Goal: Navigation & Orientation: Find specific page/section

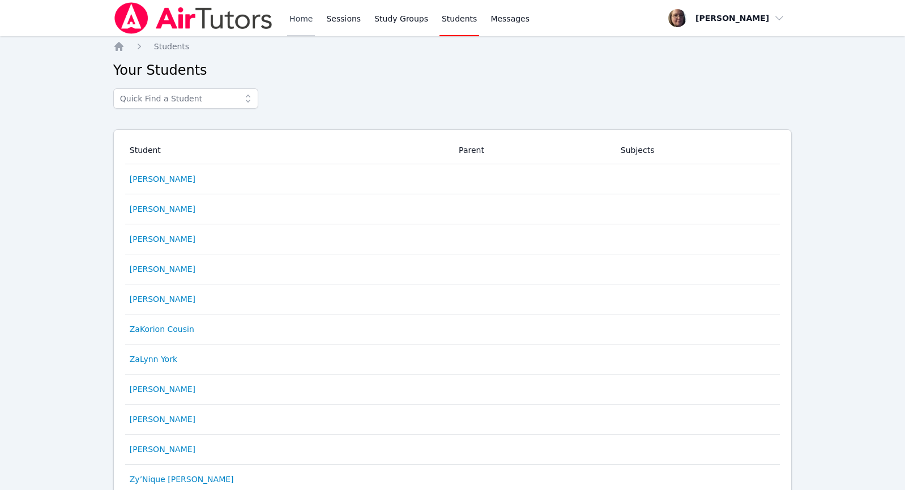
click at [292, 15] on link "Home" at bounding box center [301, 18] width 28 height 36
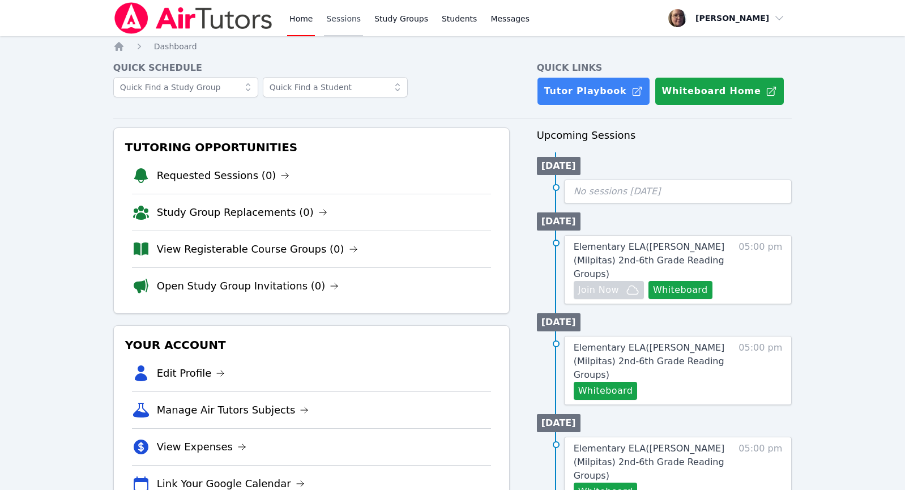
click at [350, 22] on link "Sessions" at bounding box center [343, 18] width 39 height 36
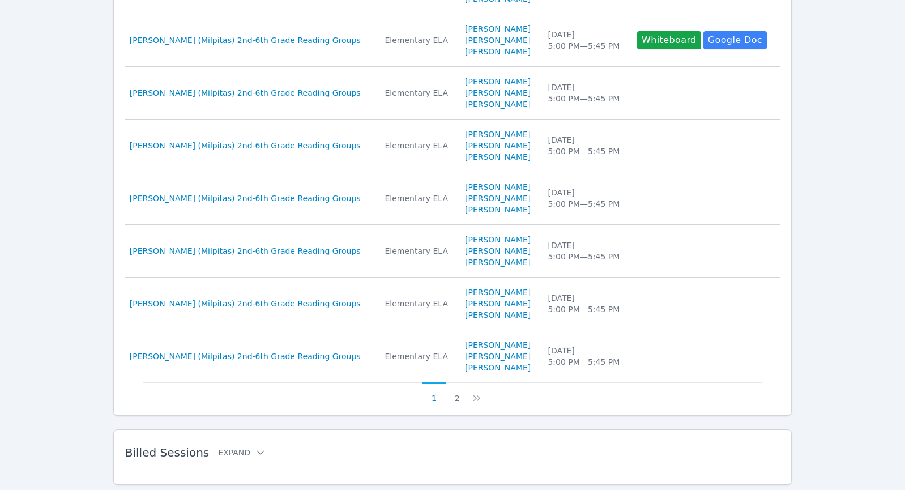
scroll to position [445, 0]
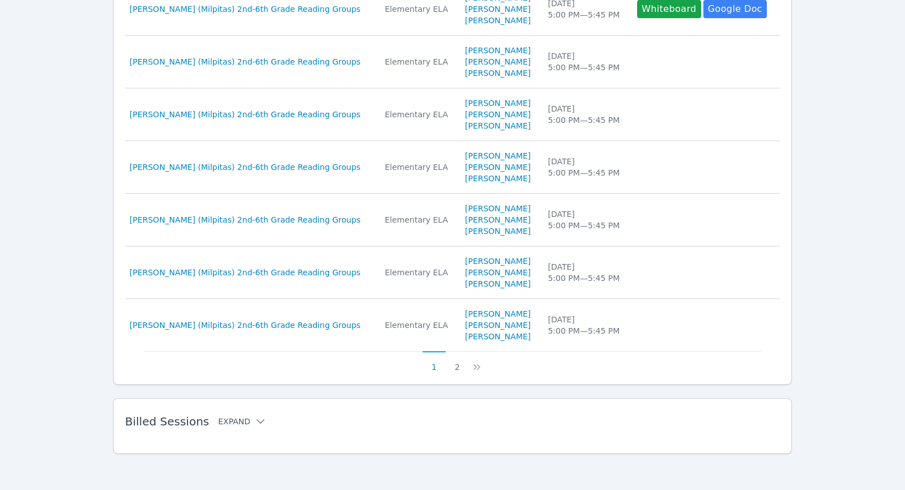
click at [255, 420] on icon at bounding box center [260, 421] width 11 height 11
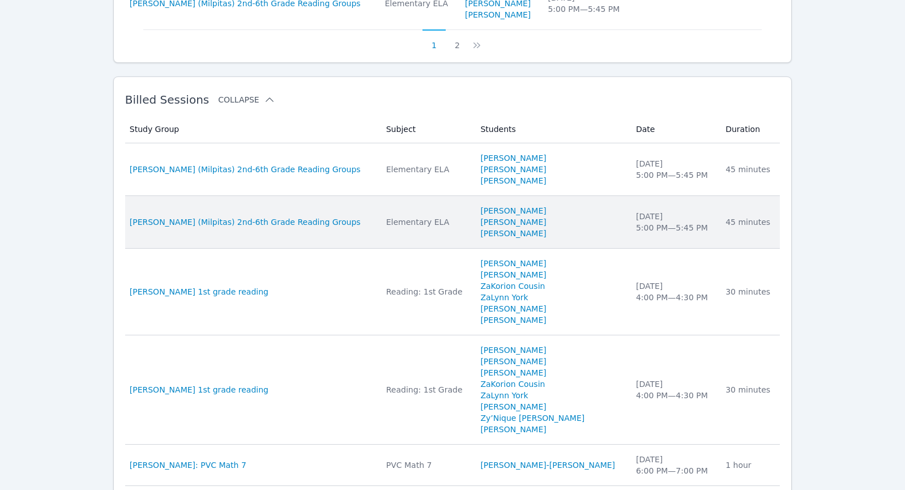
scroll to position [785, 0]
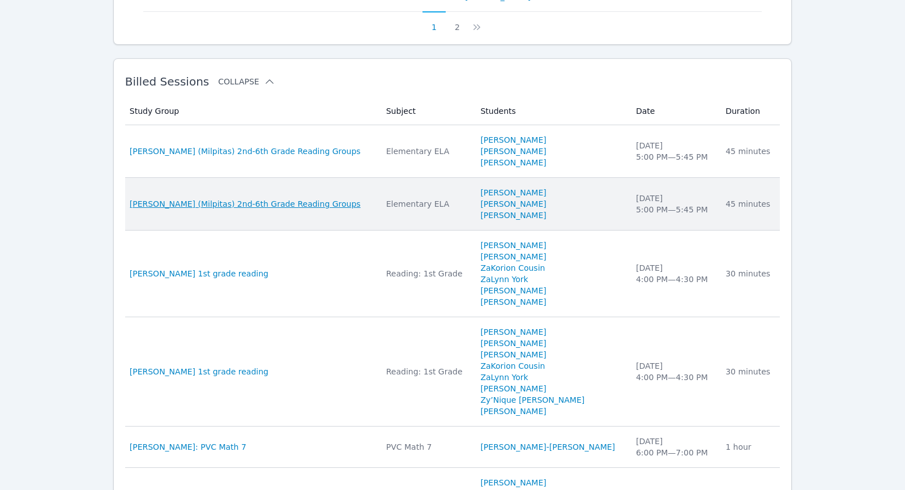
click at [281, 204] on span "[PERSON_NAME] (Milpitas) 2nd-6th Grade Reading Groups" at bounding box center [245, 203] width 231 height 11
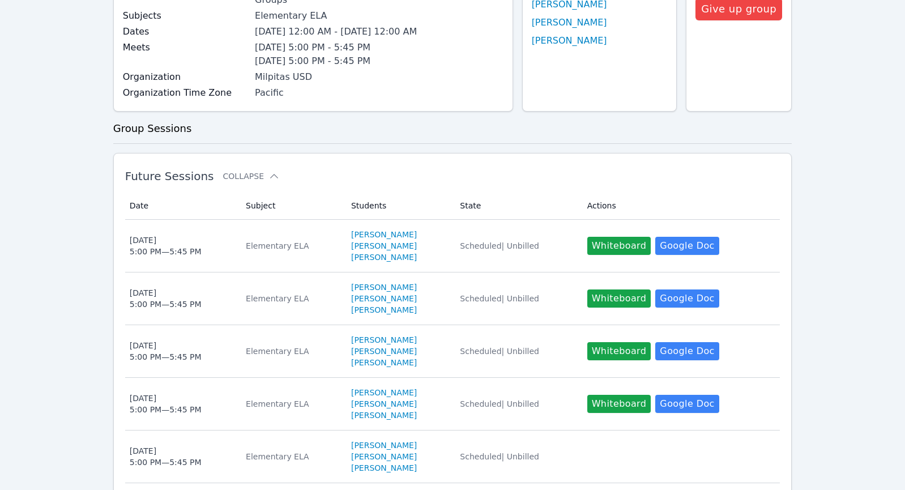
scroll to position [113, 0]
